Goal: Download file/media

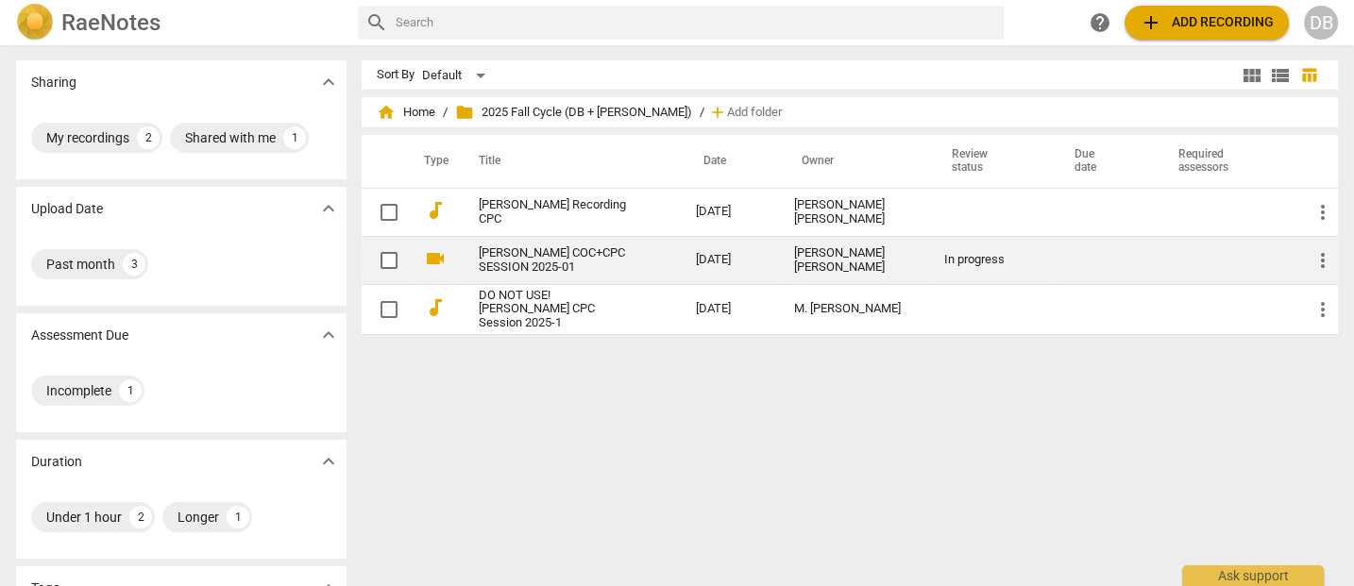
click at [590, 257] on link "[PERSON_NAME] COC+CPC SESSION 2025-01" at bounding box center [553, 260] width 149 height 28
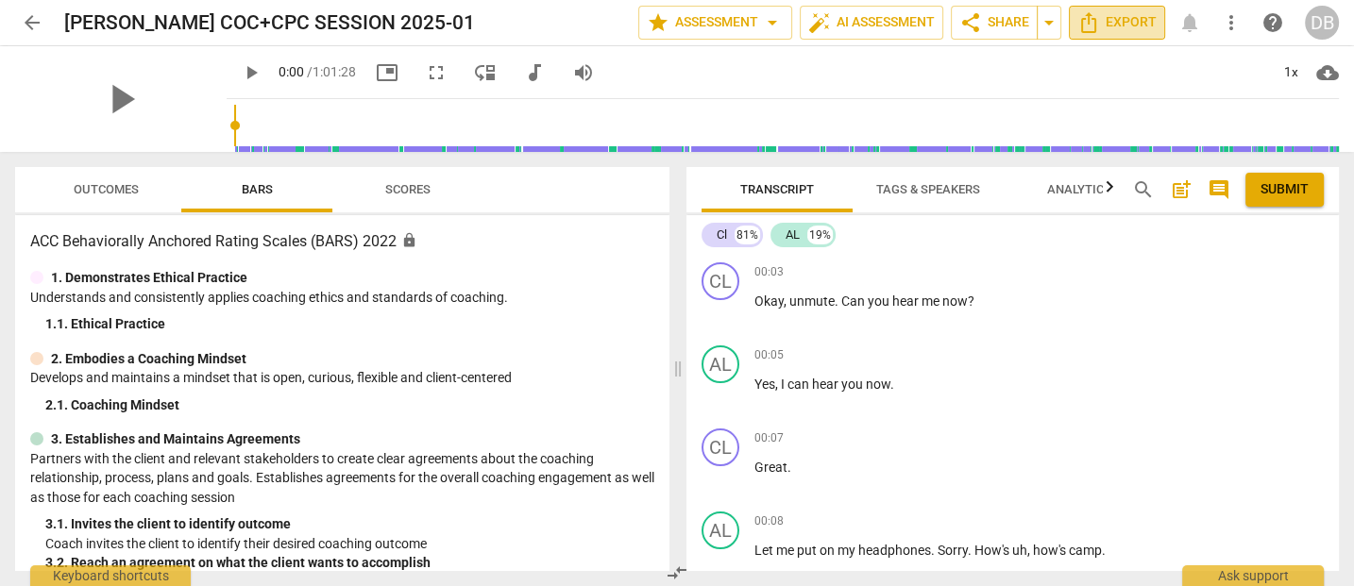
click at [1090, 22] on icon "Export" at bounding box center [1088, 22] width 23 height 23
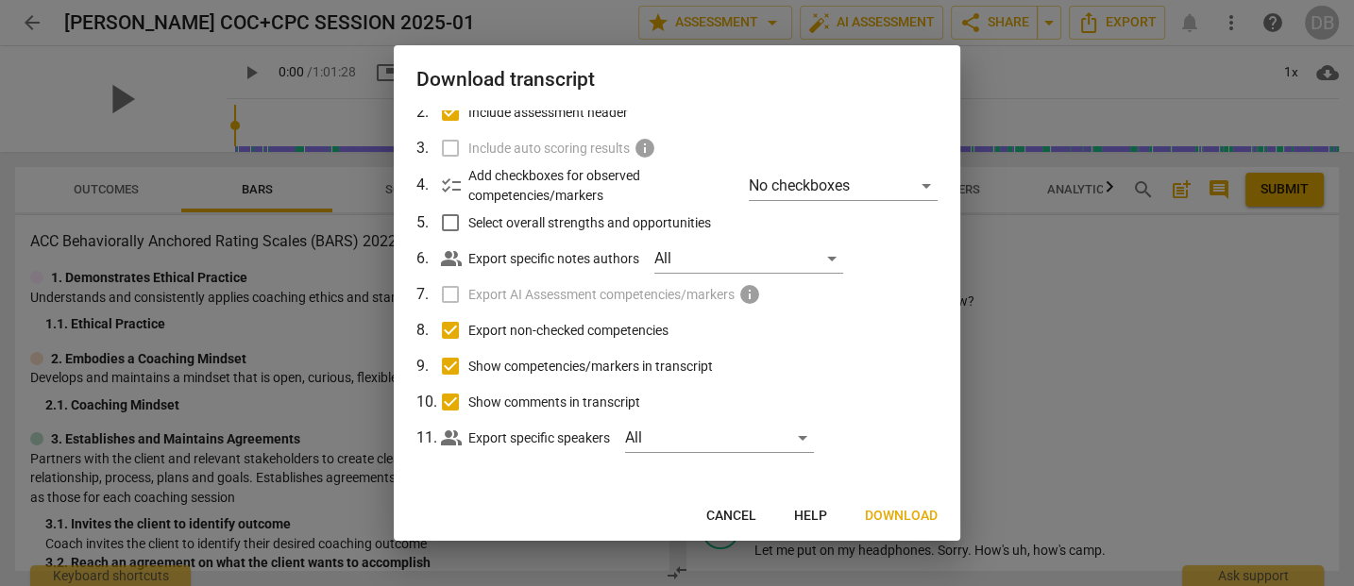
scroll to position [128, 0]
click at [910, 516] on span "Download" at bounding box center [901, 516] width 73 height 19
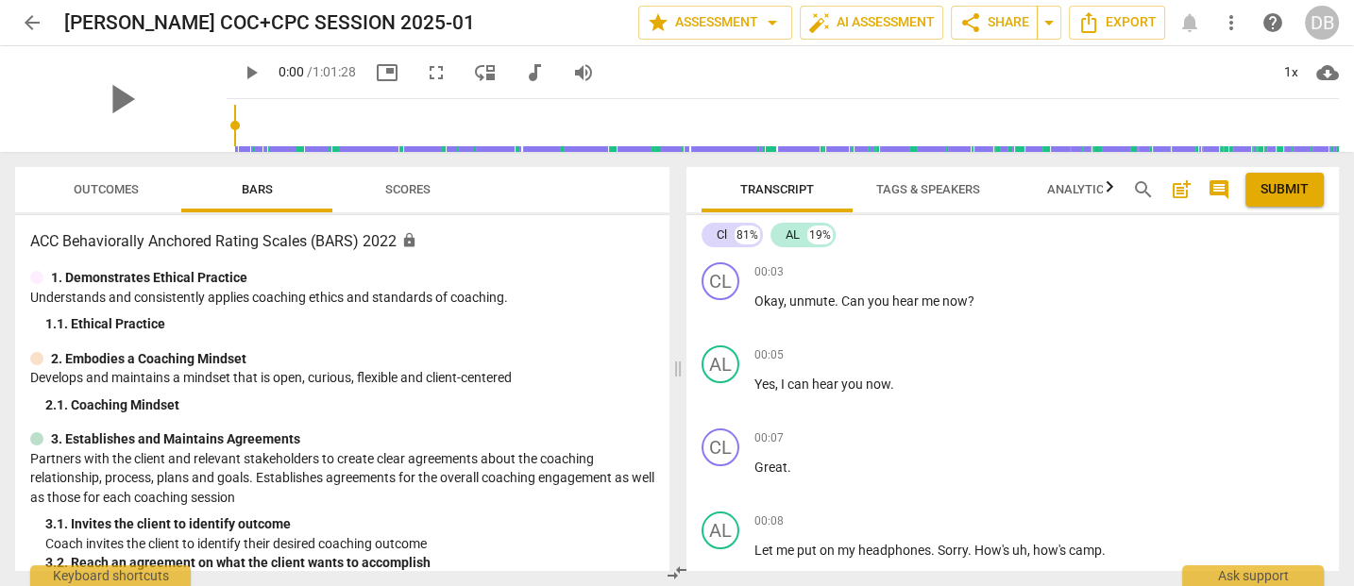
click at [1316, 27] on div "DB" at bounding box center [1322, 23] width 34 height 34
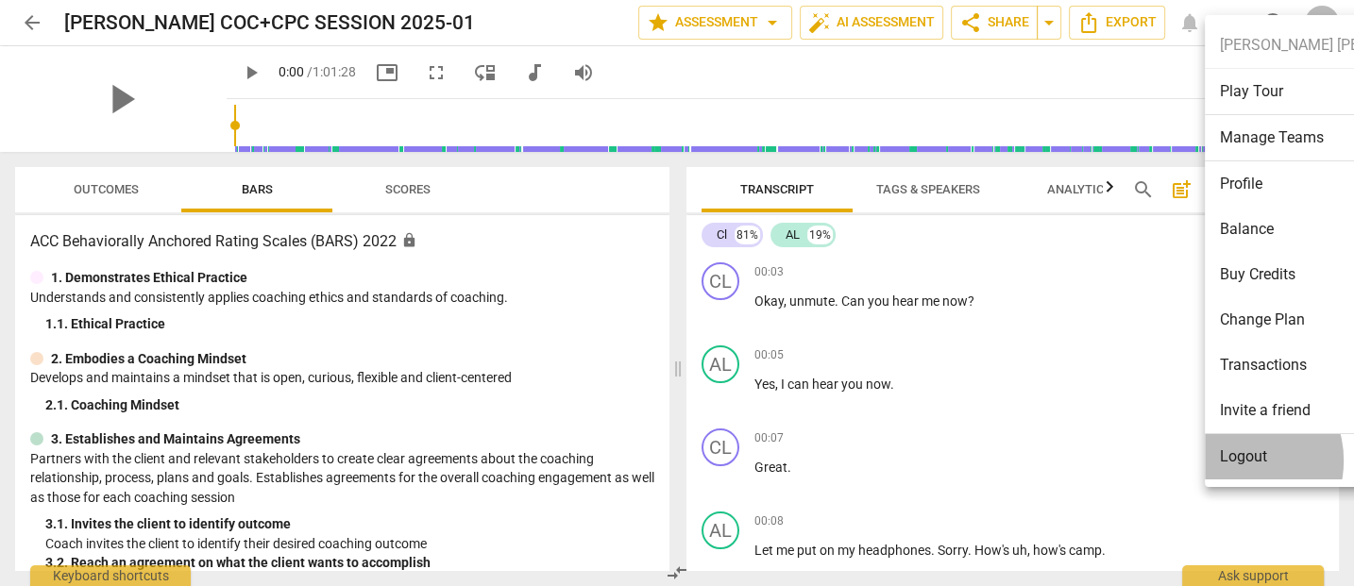
click at [1236, 459] on li "Logout" at bounding box center [1335, 456] width 261 height 45
